Goal: Register for event/course

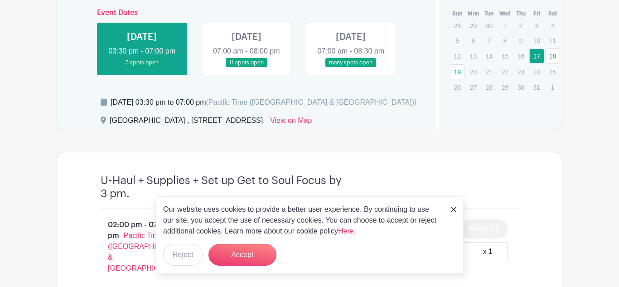
scroll to position [417, 0]
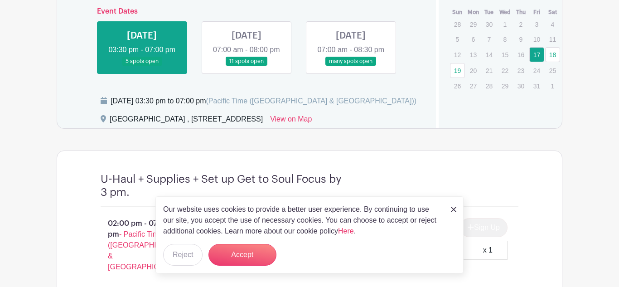
click at [246, 66] on link at bounding box center [246, 66] width 0 height 0
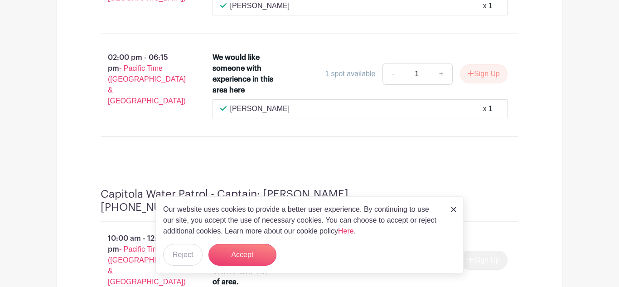
scroll to position [2157, 0]
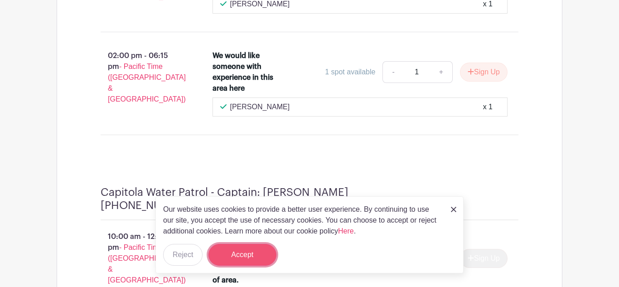
click at [230, 256] on button "Accept" at bounding box center [242, 255] width 68 height 22
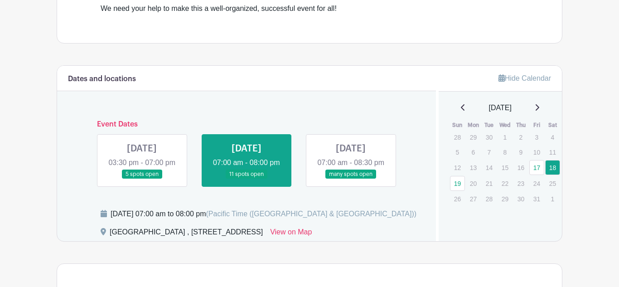
scroll to position [304, 0]
click at [142, 179] on link at bounding box center [142, 179] width 0 height 0
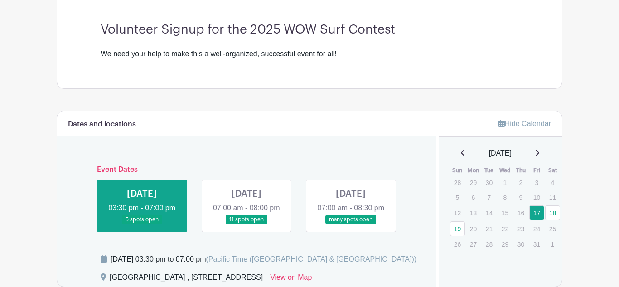
scroll to position [257, 0]
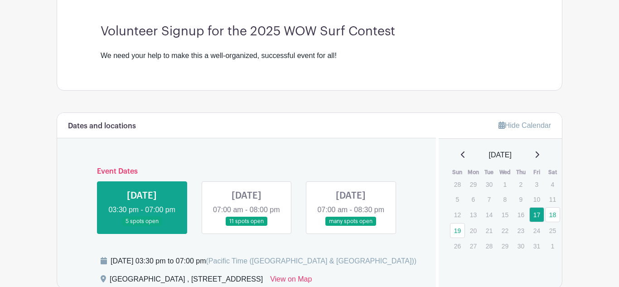
click at [351, 226] on link at bounding box center [351, 226] width 0 height 0
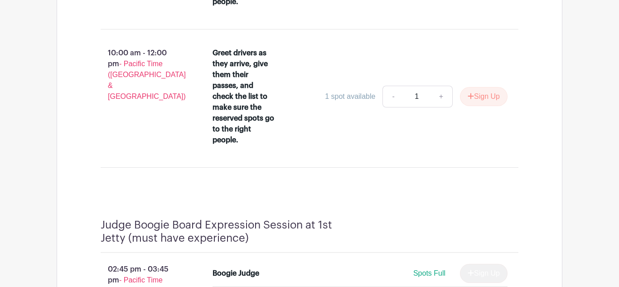
scroll to position [4406, 0]
